Goal: Task Accomplishment & Management: Use online tool/utility

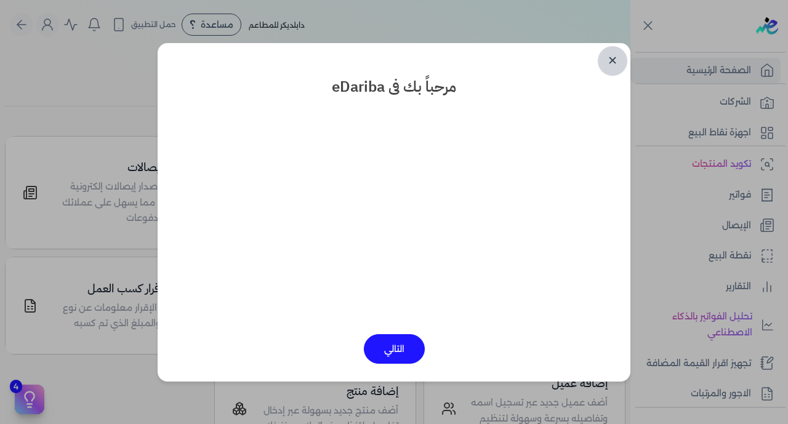
click at [608, 55] on link "✕" at bounding box center [613, 61] width 30 height 30
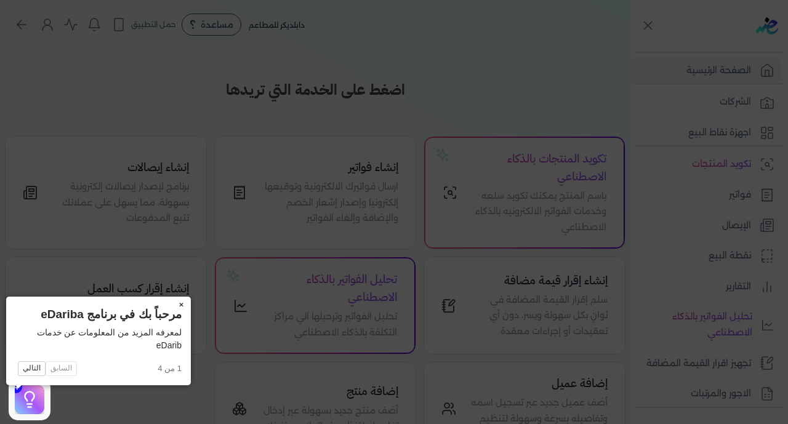
click at [171, 302] on button "×" at bounding box center [181, 305] width 20 height 17
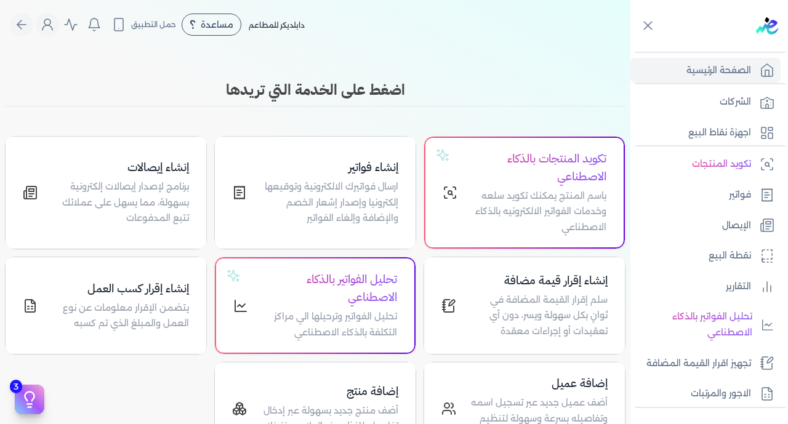
scroll to position [241, 0]
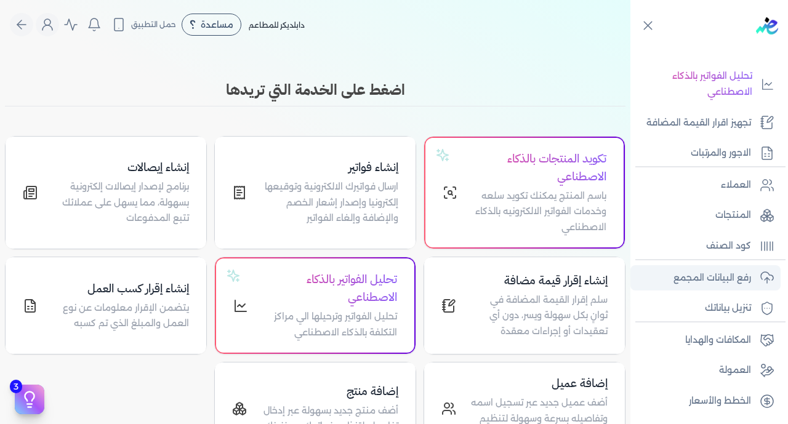
click at [700, 278] on p "رفع البيانات المجمع" at bounding box center [713, 278] width 78 height 16
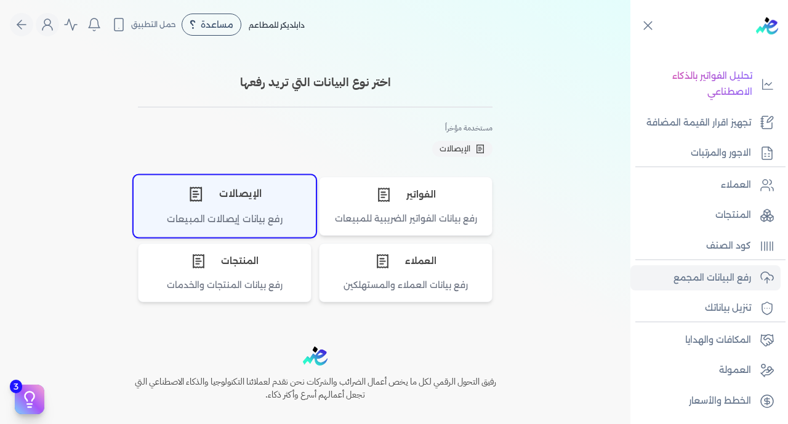
click at [217, 209] on div "الإيصالات" at bounding box center [224, 194] width 181 height 37
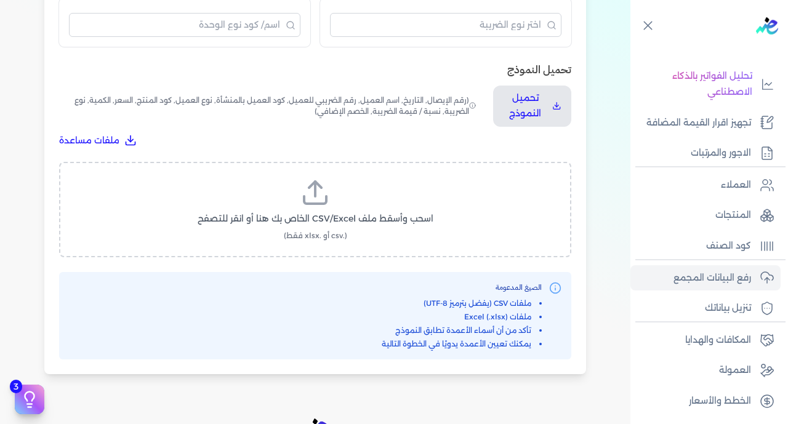
scroll to position [393, 0]
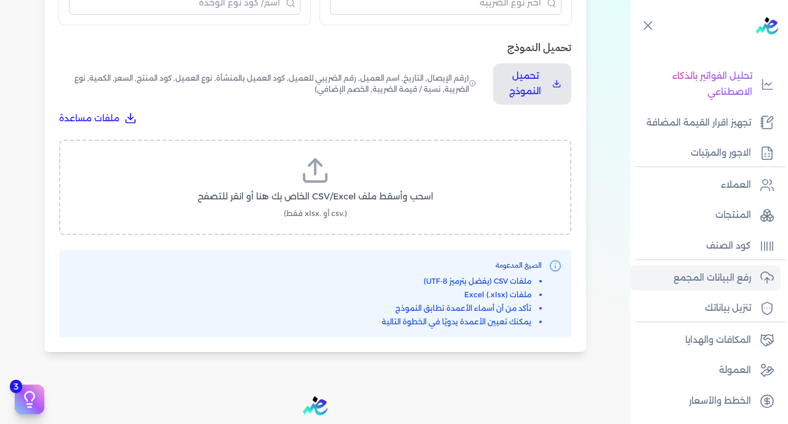
click at [354, 156] on label "اسحب وأسقط ملف CSV/Excel الخاص بك هنا أو انقر للتصفح (.csv أو .xlsx فقط)" at bounding box center [315, 187] width 480 height 63
click at [0, 0] on input "اسحب وأسقط ملف CSV/Excel الخاص بك هنا أو انقر للتصفح (.csv أو .xlsx فقط)" at bounding box center [0, 0] width 0 height 0
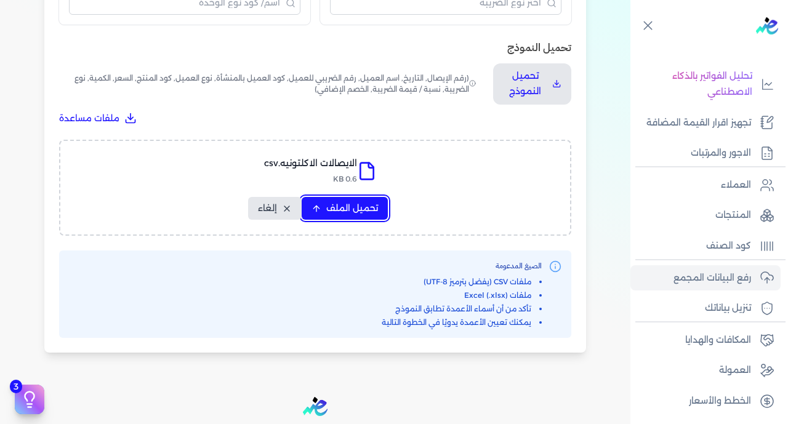
click at [344, 202] on span "تحميل الملف" at bounding box center [352, 208] width 52 height 13
select select "رقم الإيصال"
select select "سيريال المنتج"
select select "السعر"
select select "الكمية"
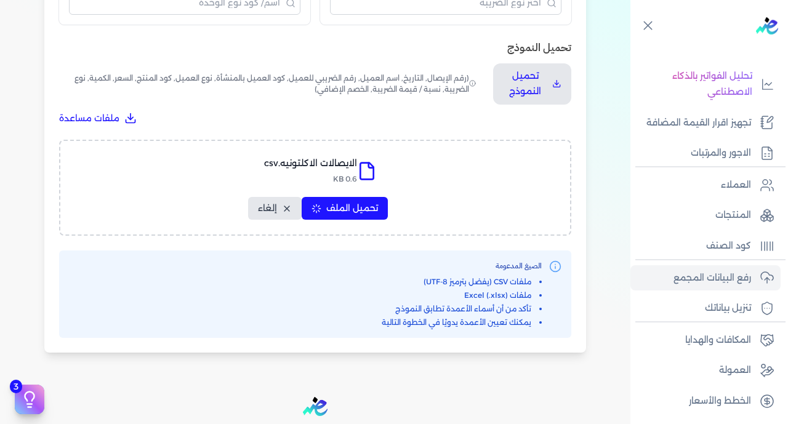
select select "نوع الضريبة"
select select "نسبة / قيمة الضريبة"
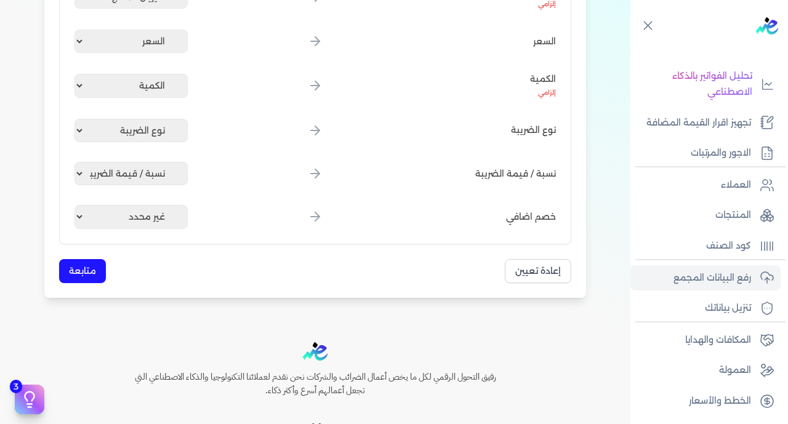
scroll to position [686, 0]
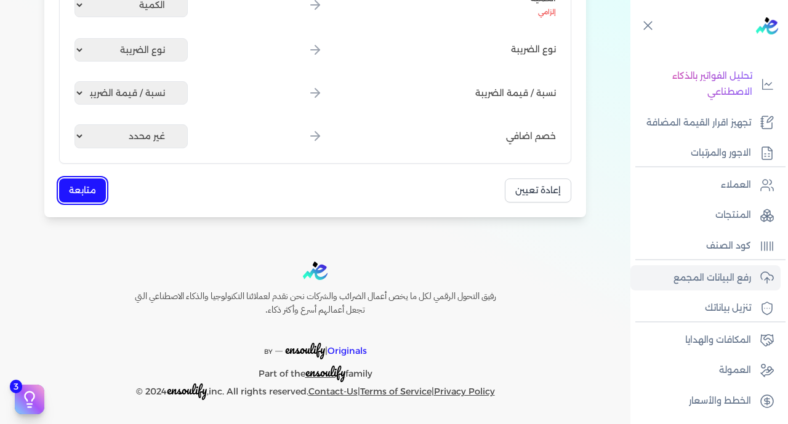
click at [99, 196] on button "متابعة" at bounding box center [82, 191] width 47 height 24
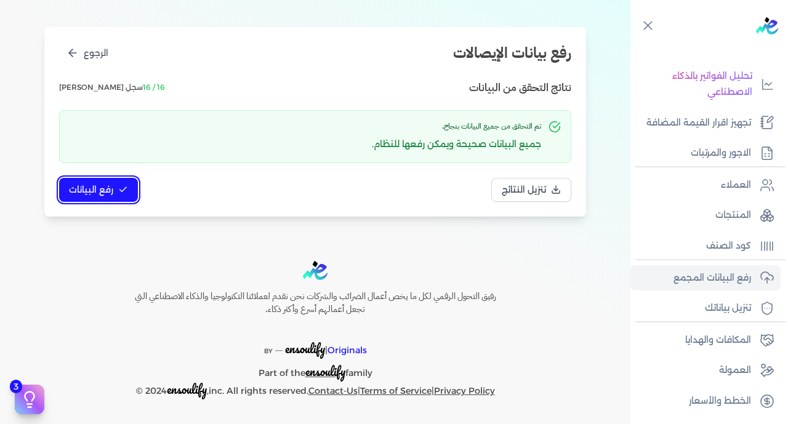
click at [99, 196] on button "رفع البيانات" at bounding box center [98, 190] width 79 height 24
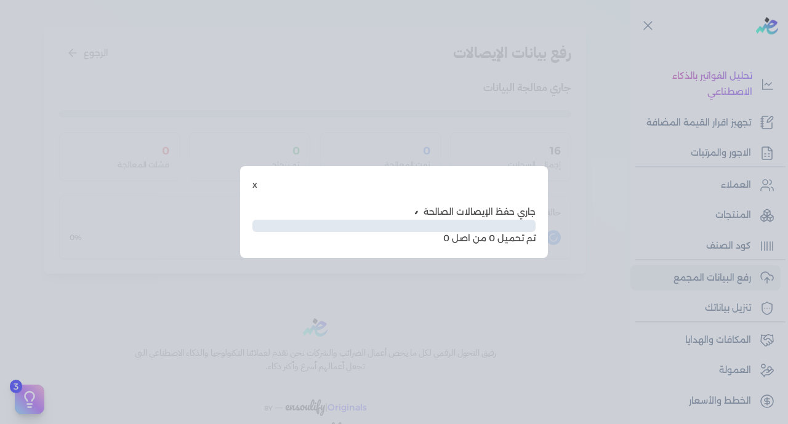
scroll to position [63, 0]
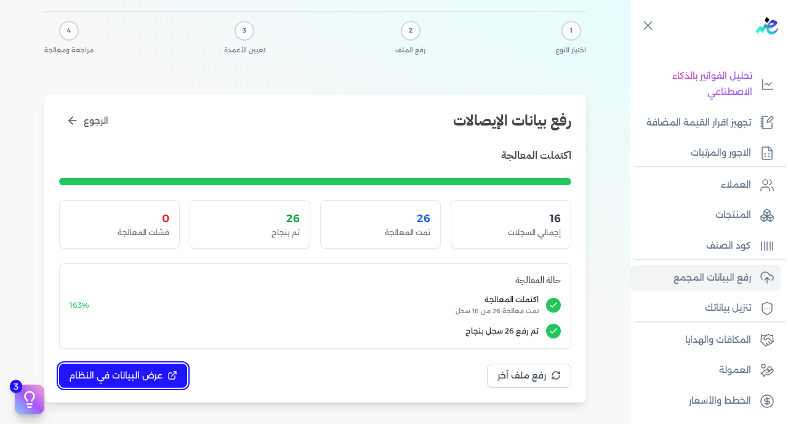
click at [134, 386] on button "عرض البيانات في النظام" at bounding box center [123, 376] width 128 height 24
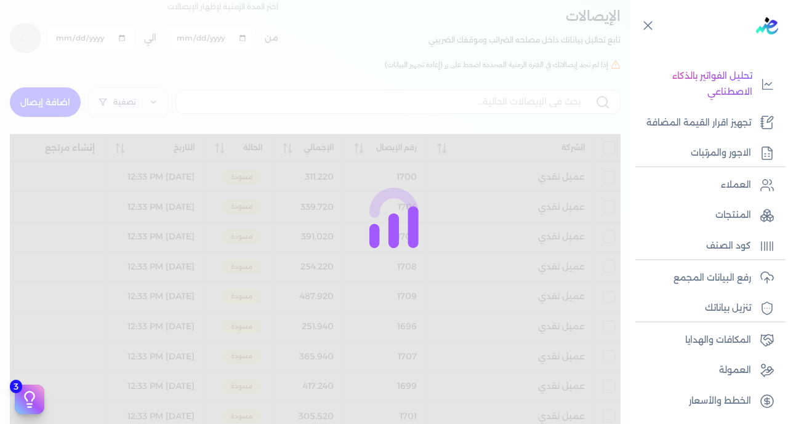
click at [124, 372] on div at bounding box center [394, 212] width 788 height 424
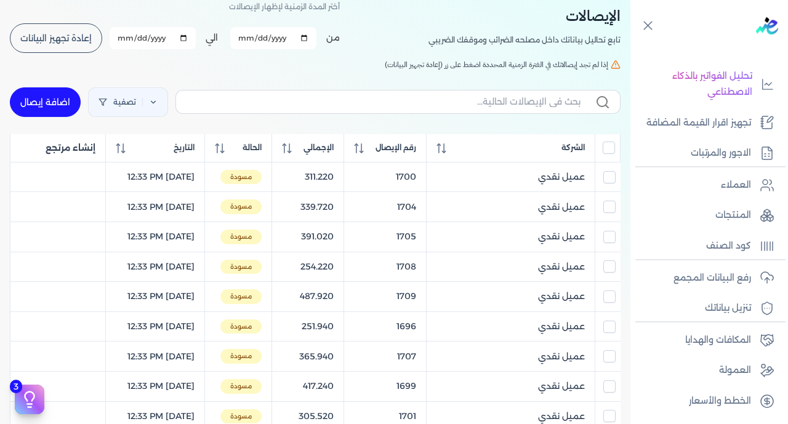
click at [604, 140] on th at bounding box center [608, 148] width 25 height 28
click at [607, 147] on input "All items unselected" at bounding box center [609, 148] width 12 height 12
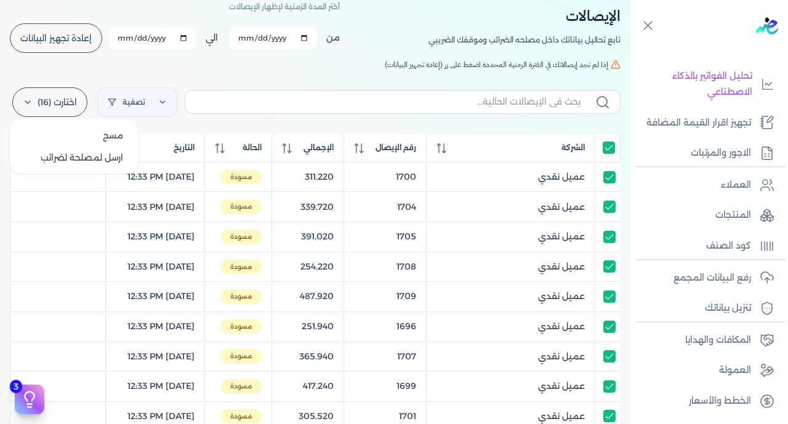
click at [70, 101] on label "اختارت (16)" at bounding box center [49, 102] width 75 height 30
click at [94, 160] on button "ارسل لمصلحة لضرائب" at bounding box center [74, 158] width 118 height 22
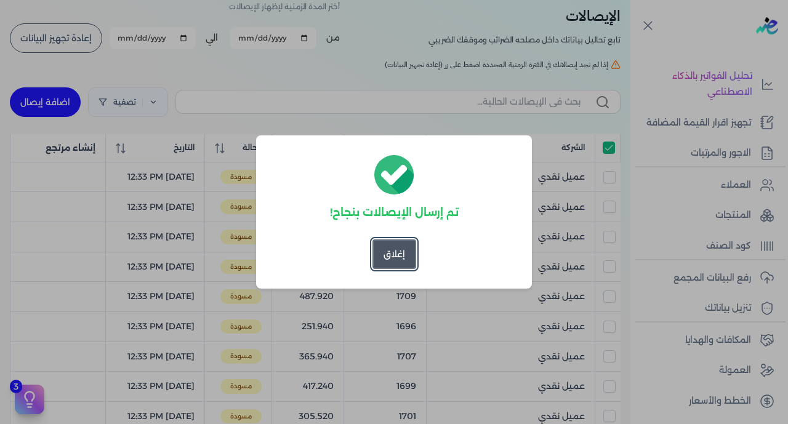
click at [400, 252] on button "إغلاق" at bounding box center [395, 255] width 44 height 30
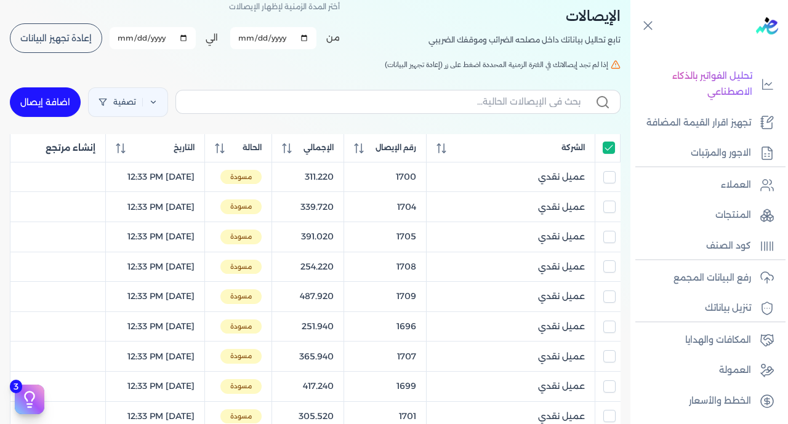
click at [606, 145] on input "All items selected" at bounding box center [609, 148] width 12 height 12
checkbox input "false"
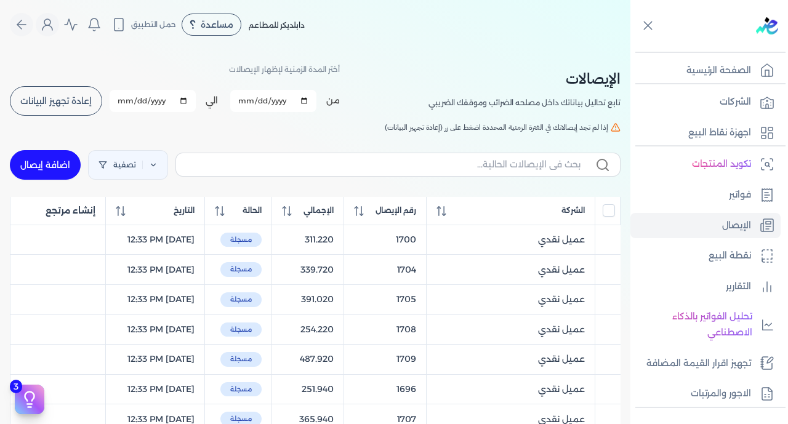
click at [55, 93] on button "إعادة تجهيز البيانات" at bounding box center [56, 101] width 92 height 30
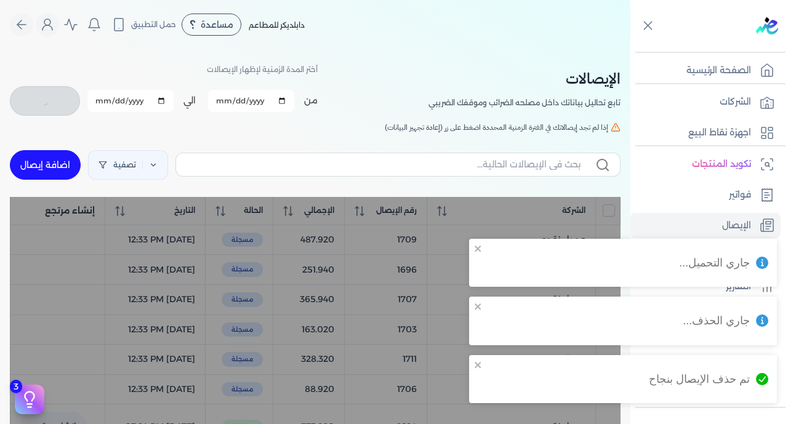
checkbox input "false"
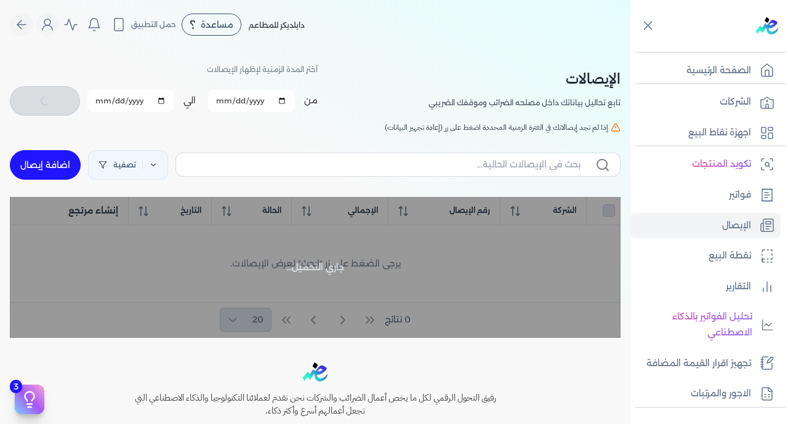
click at [381, 191] on div "تصفية اضافة إيصال جاري التحميل... الشركة رقم الإيصال الإجمالي الحالة التاريخ إن…" at bounding box center [315, 240] width 611 height 195
click at [405, 58] on div "الإيصالات تابع تحاليل بياناتك داخل مصلحه الضرائب وموقفك الضريبي أختر المدة الزم…" at bounding box center [315, 193] width 631 height 289
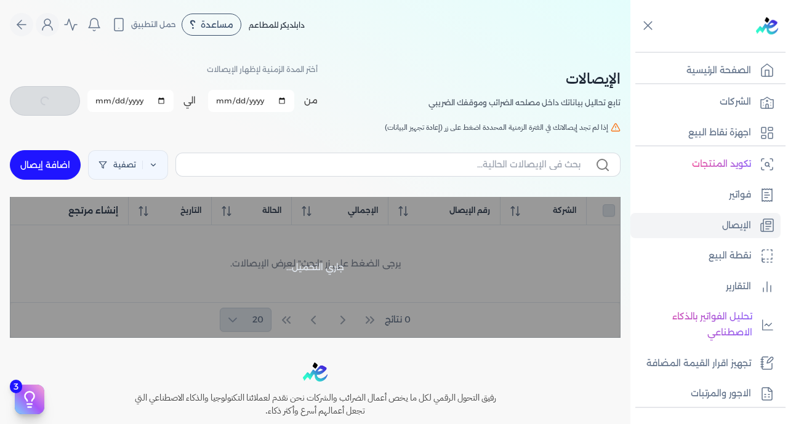
click at [63, 100] on div "من 2025-08-01 الي 2025-08-31 برجاء تحديد فتره زمنيه برجاء تحديد فتره زمنيه صالحة" at bounding box center [164, 101] width 308 height 32
click at [690, 222] on link "الإيصال" at bounding box center [706, 226] width 150 height 26
click at [705, 192] on link "فواتير" at bounding box center [706, 195] width 150 height 26
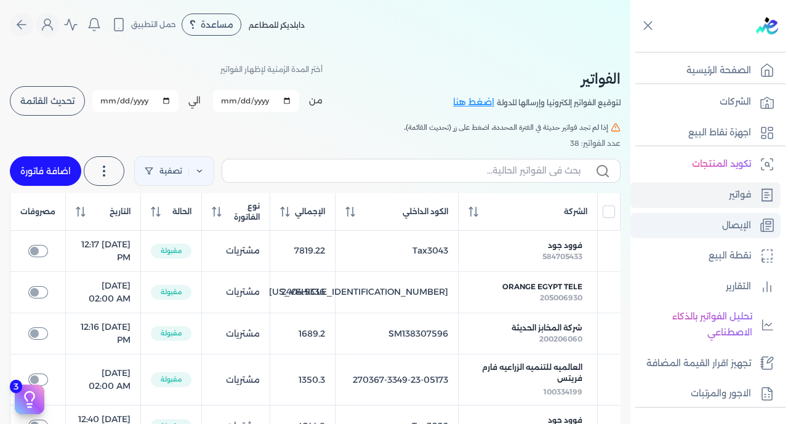
click at [701, 237] on link "الإيصال" at bounding box center [706, 226] width 150 height 26
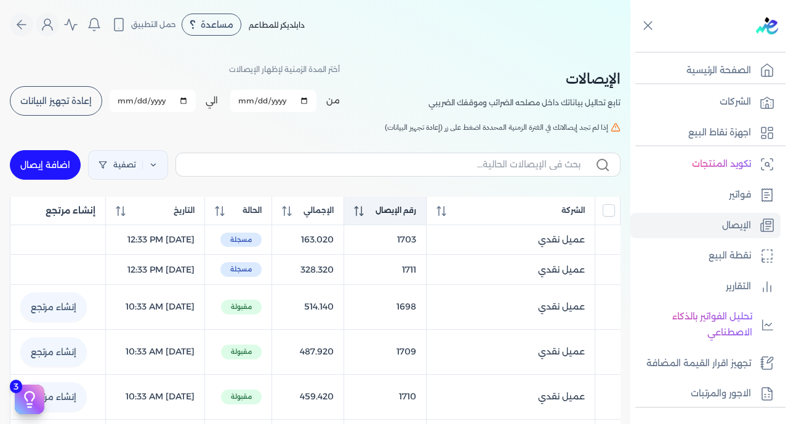
click at [407, 203] on th "رقم الإيصال" at bounding box center [385, 211] width 83 height 28
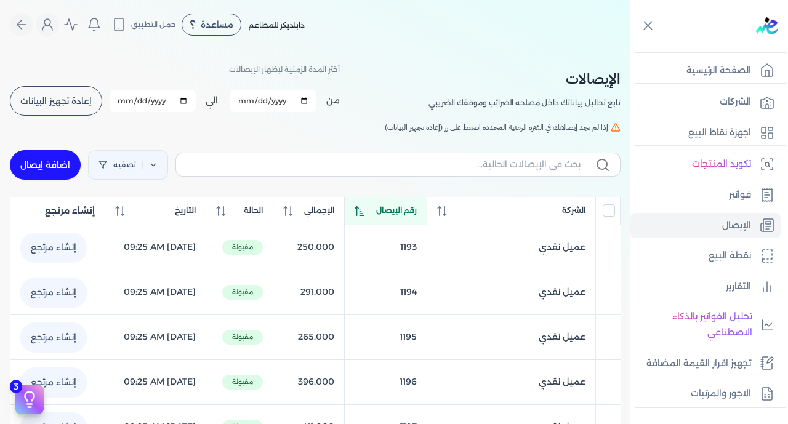
click at [407, 203] on th "رقم الإيصال" at bounding box center [385, 211] width 83 height 28
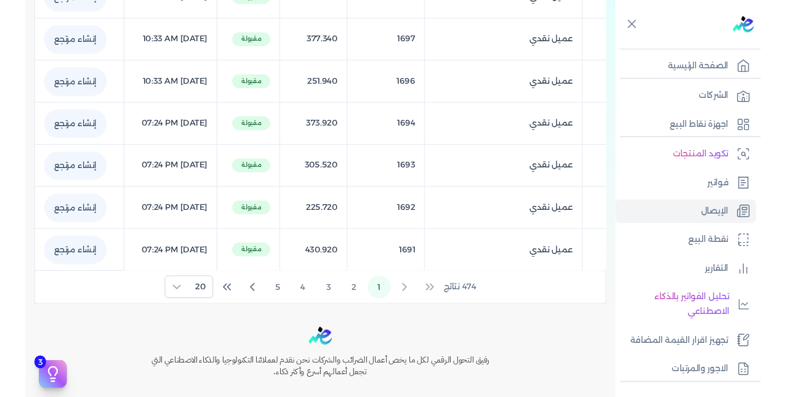
scroll to position [893, 0]
